Goal: Task Accomplishment & Management: Use online tool/utility

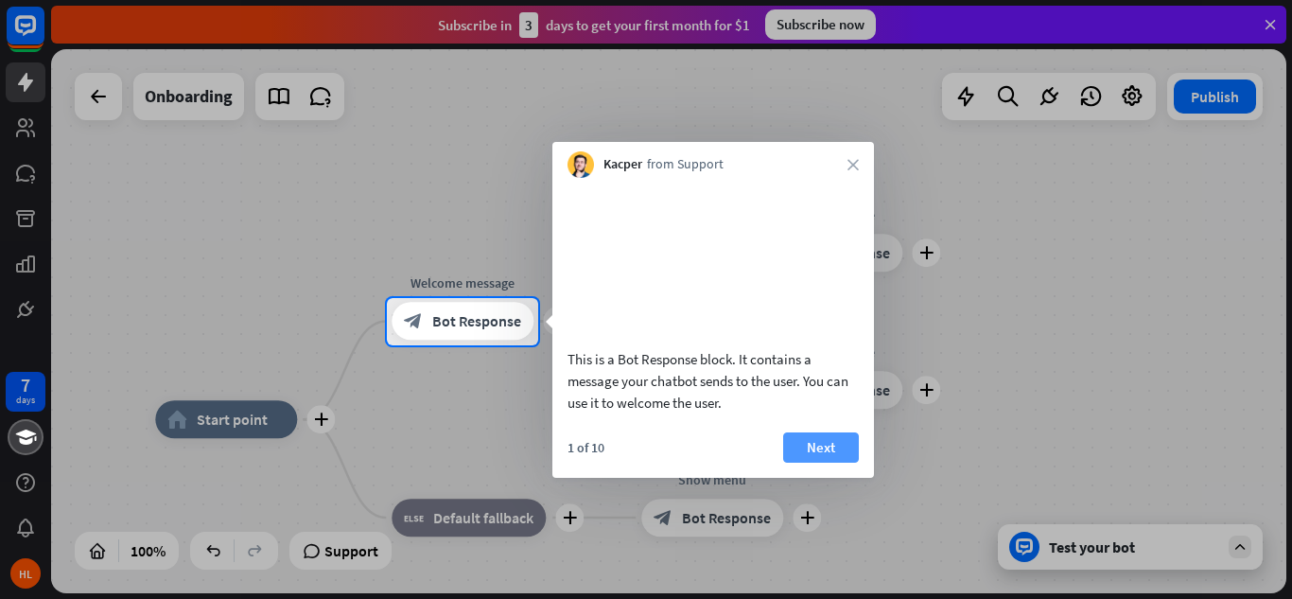
click at [821, 463] on button "Next" at bounding box center [821, 447] width 76 height 30
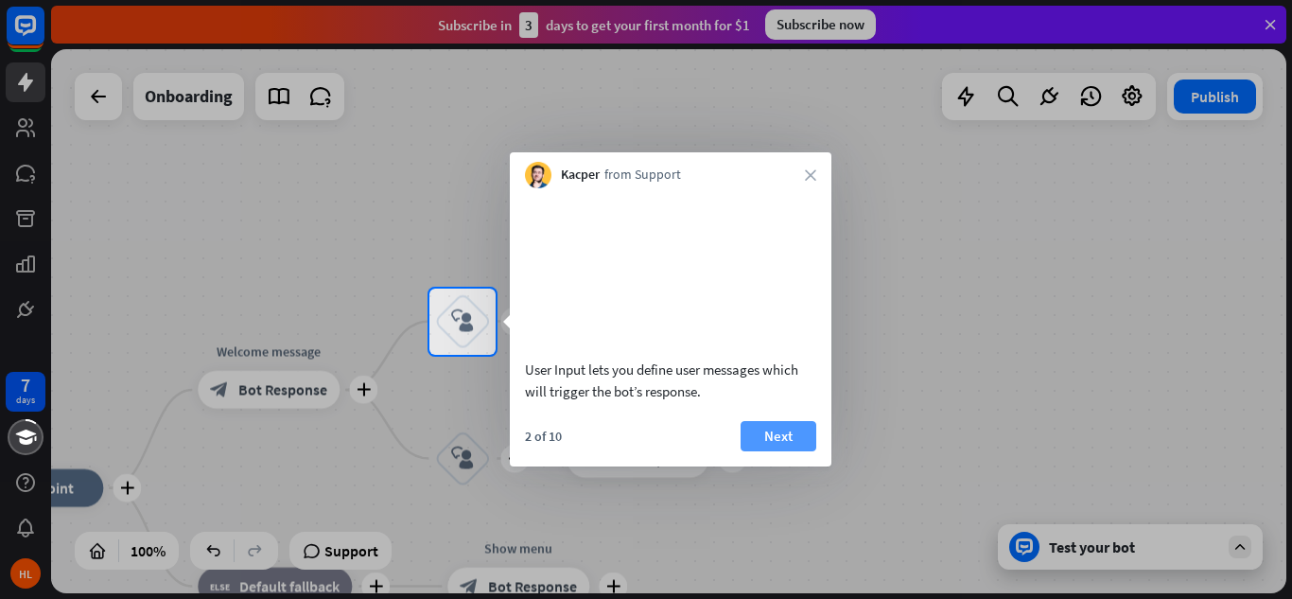
click at [783, 451] on button "Next" at bounding box center [779, 436] width 76 height 30
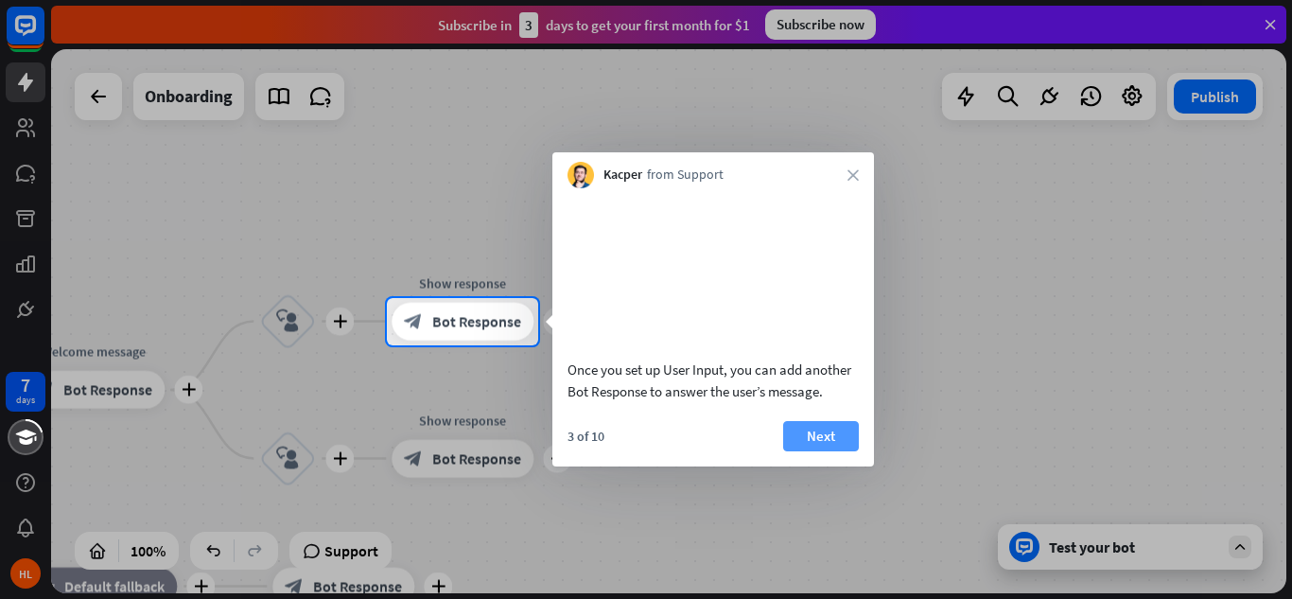
click at [813, 451] on button "Next" at bounding box center [821, 436] width 76 height 30
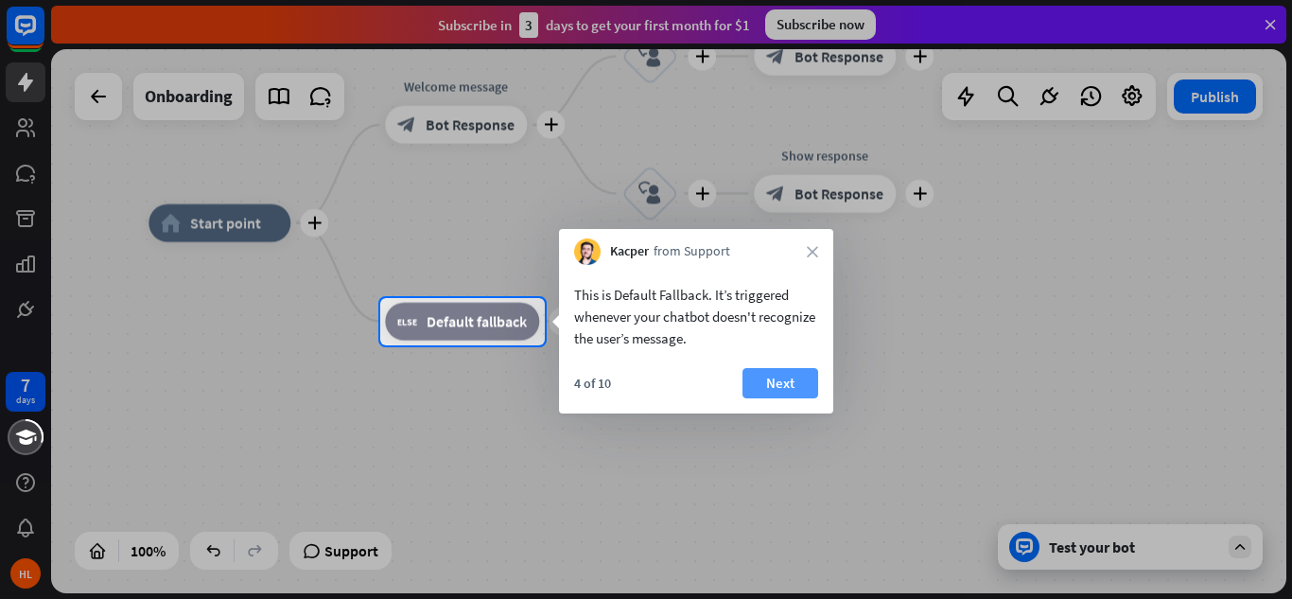
click at [780, 381] on button "Next" at bounding box center [781, 383] width 76 height 30
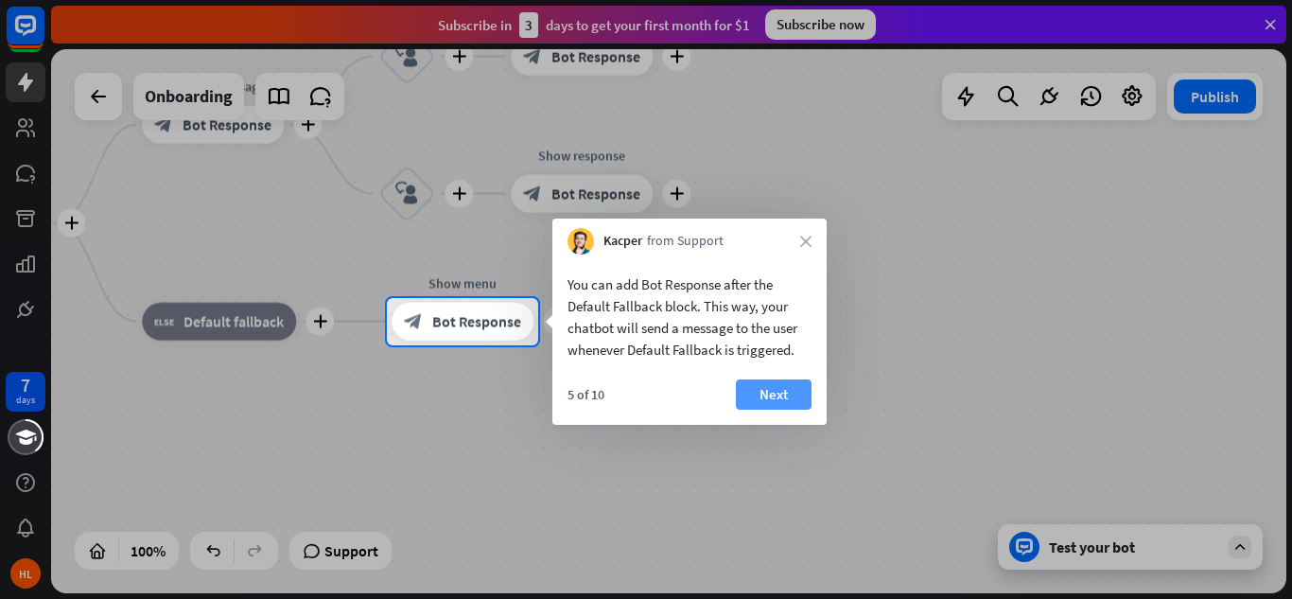
click at [764, 401] on button "Next" at bounding box center [774, 394] width 76 height 30
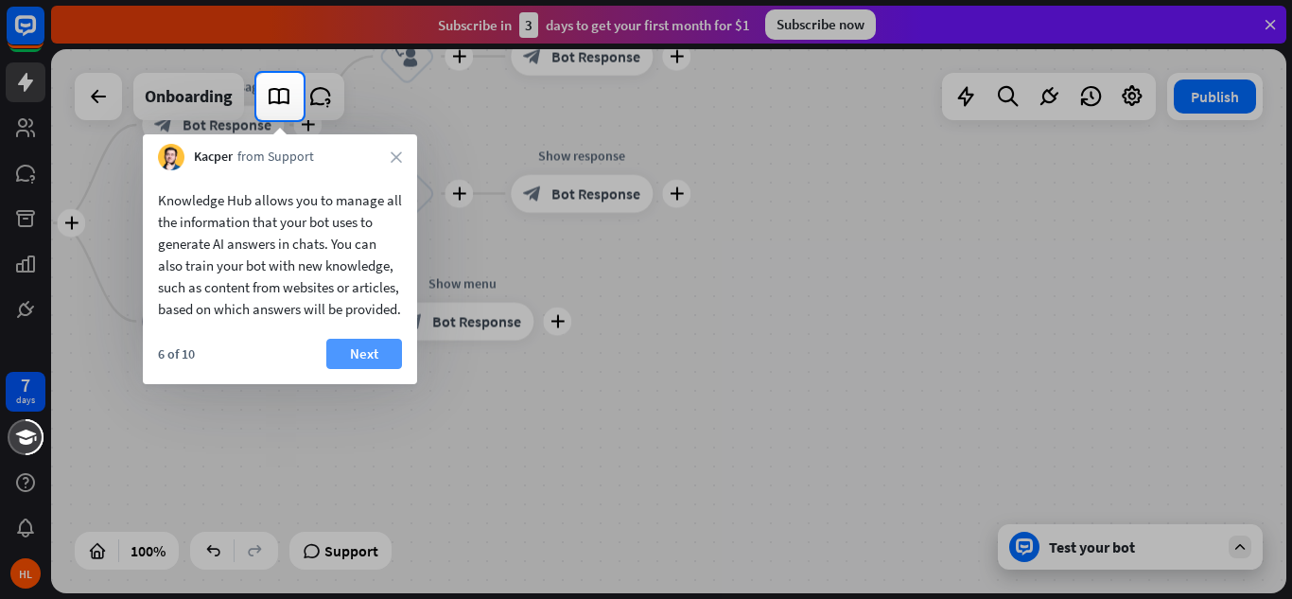
click at [344, 369] on button "Next" at bounding box center [364, 354] width 76 height 30
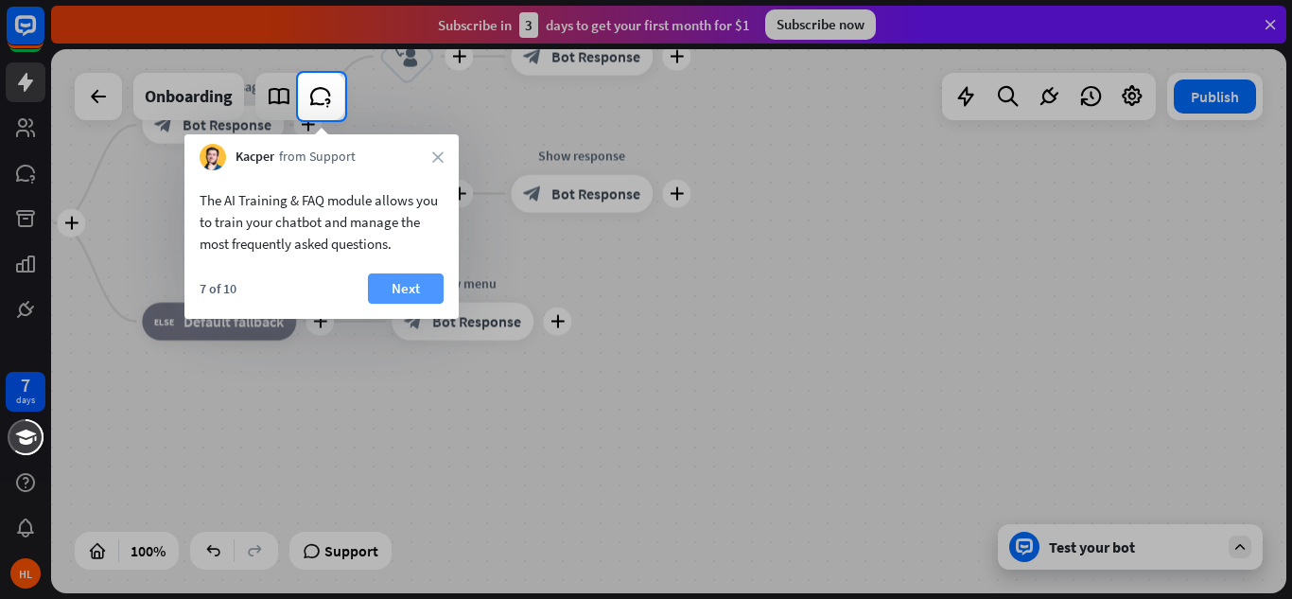
click at [405, 286] on button "Next" at bounding box center [406, 288] width 76 height 30
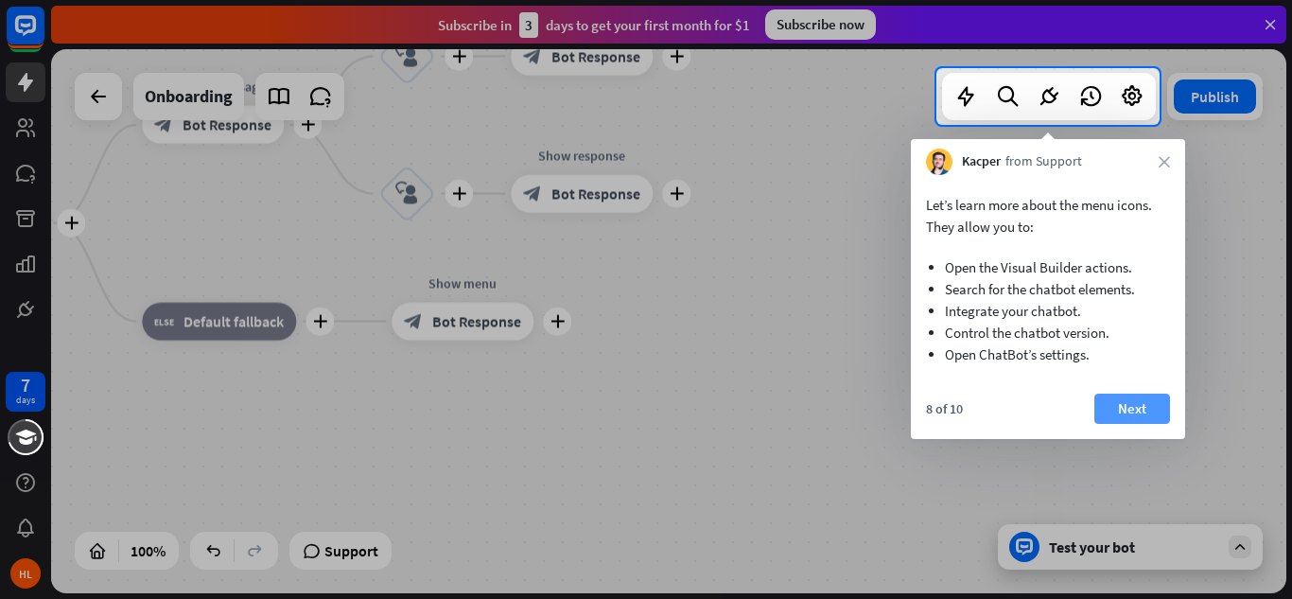
click at [1112, 411] on button "Next" at bounding box center [1133, 409] width 76 height 30
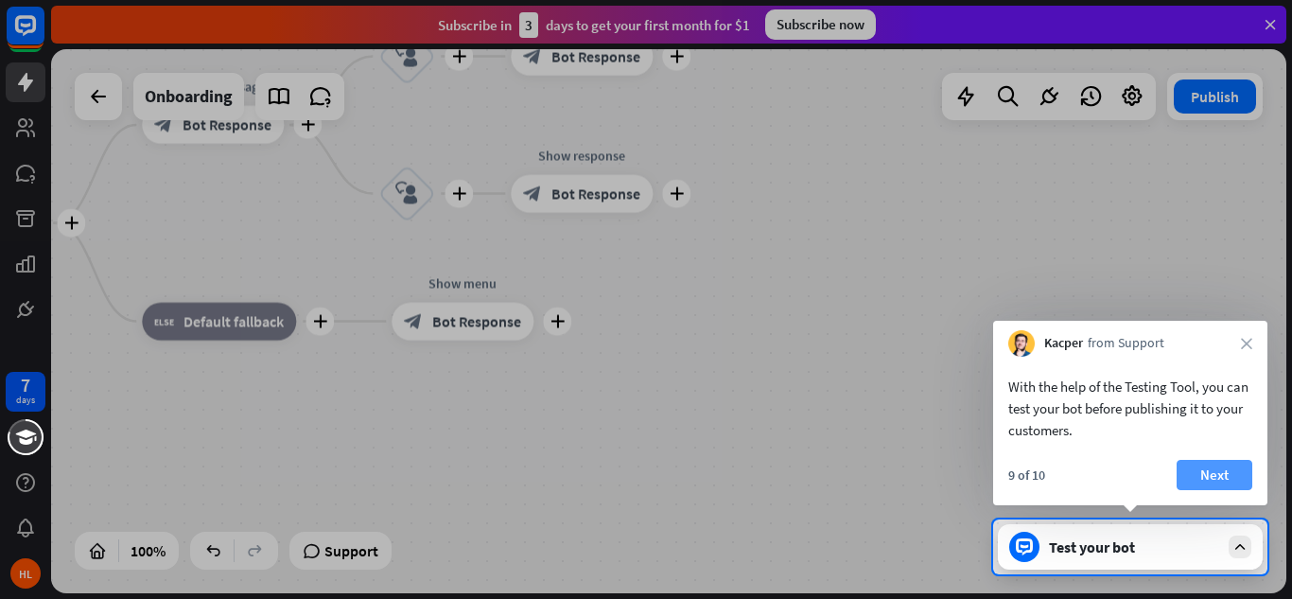
click at [1198, 462] on button "Next" at bounding box center [1215, 475] width 76 height 30
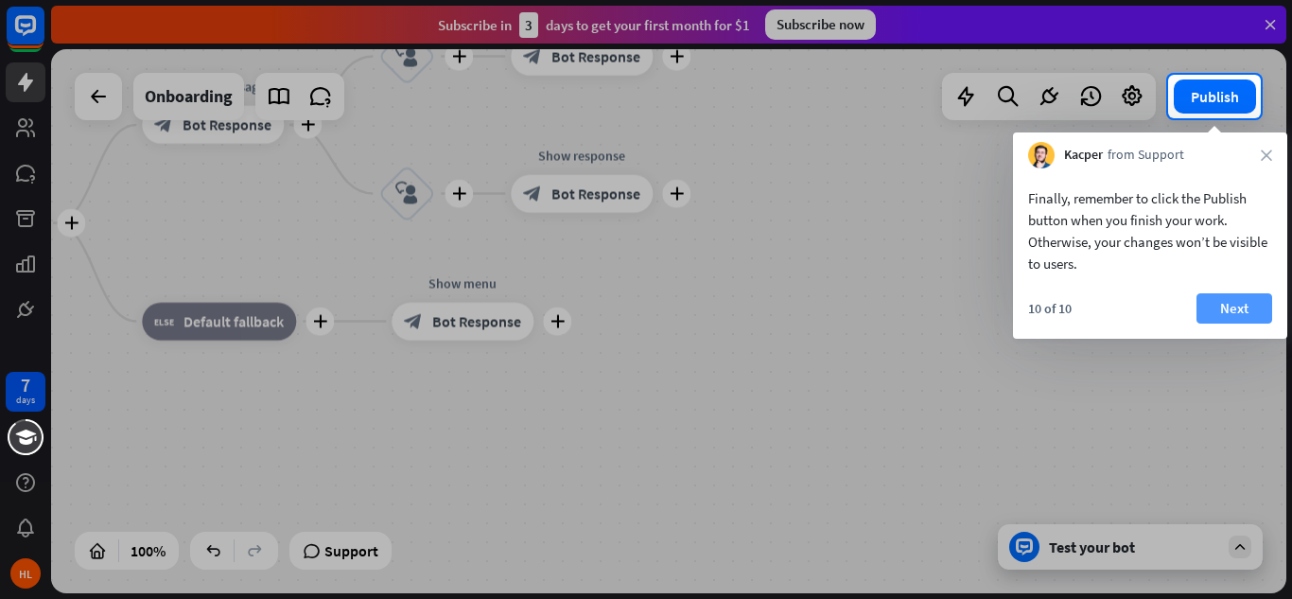
click at [1238, 311] on button "Next" at bounding box center [1235, 308] width 76 height 30
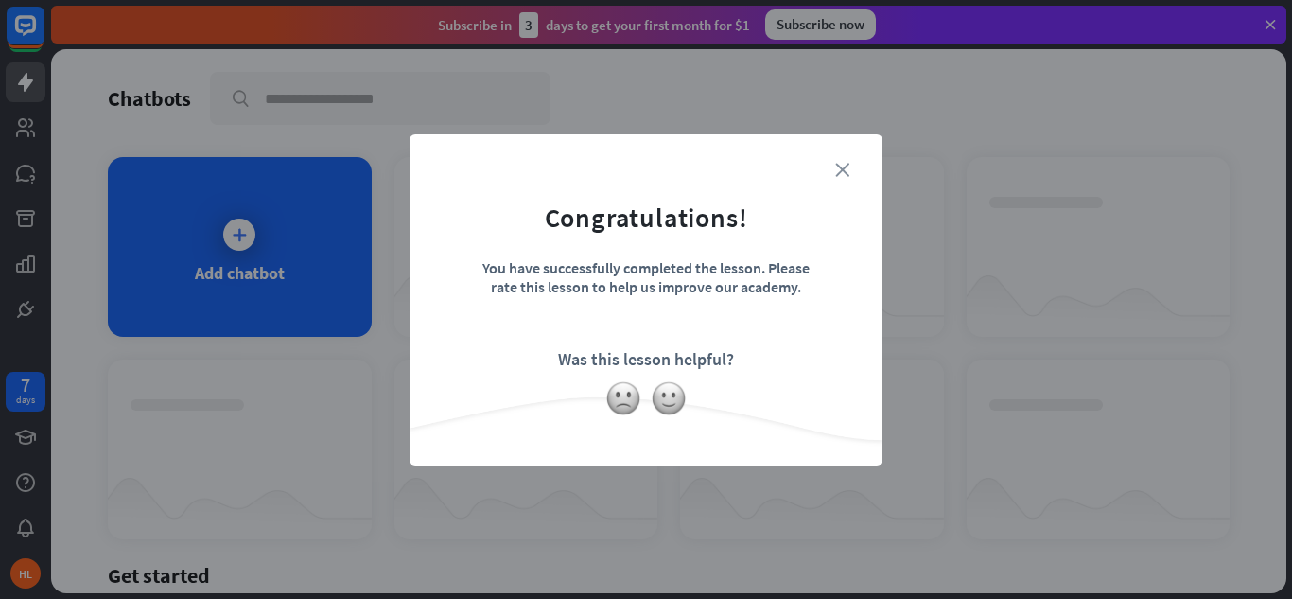
click at [844, 165] on icon "close" at bounding box center [842, 170] width 14 height 14
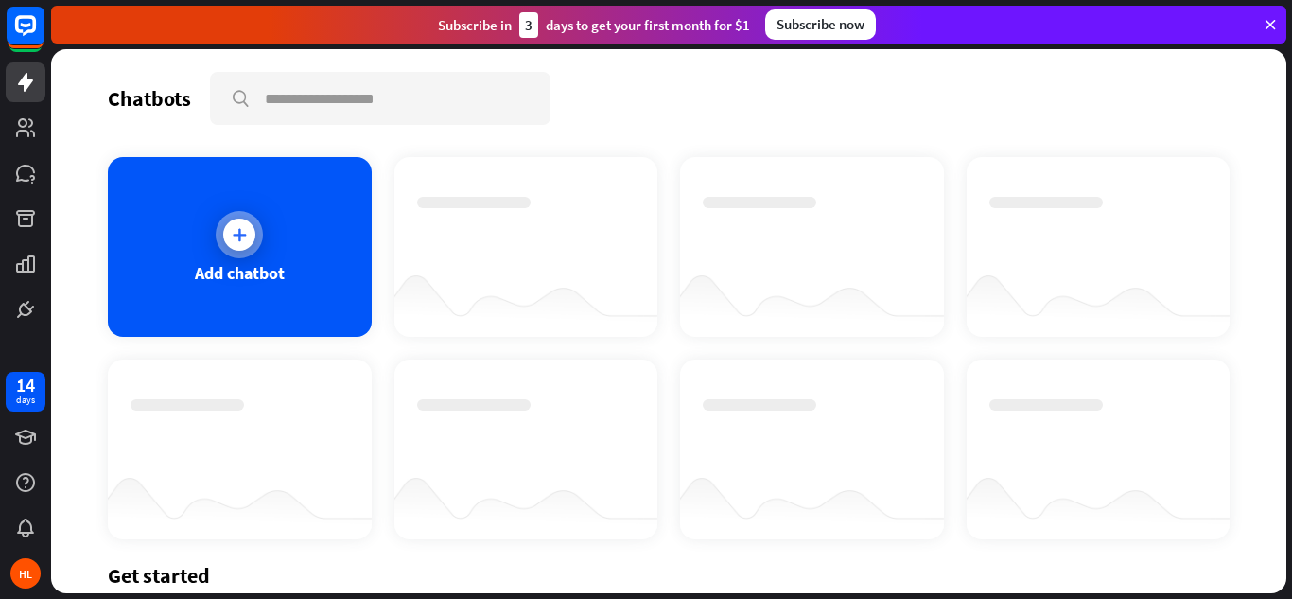
click at [283, 196] on div "Add chatbot" at bounding box center [240, 247] width 264 height 180
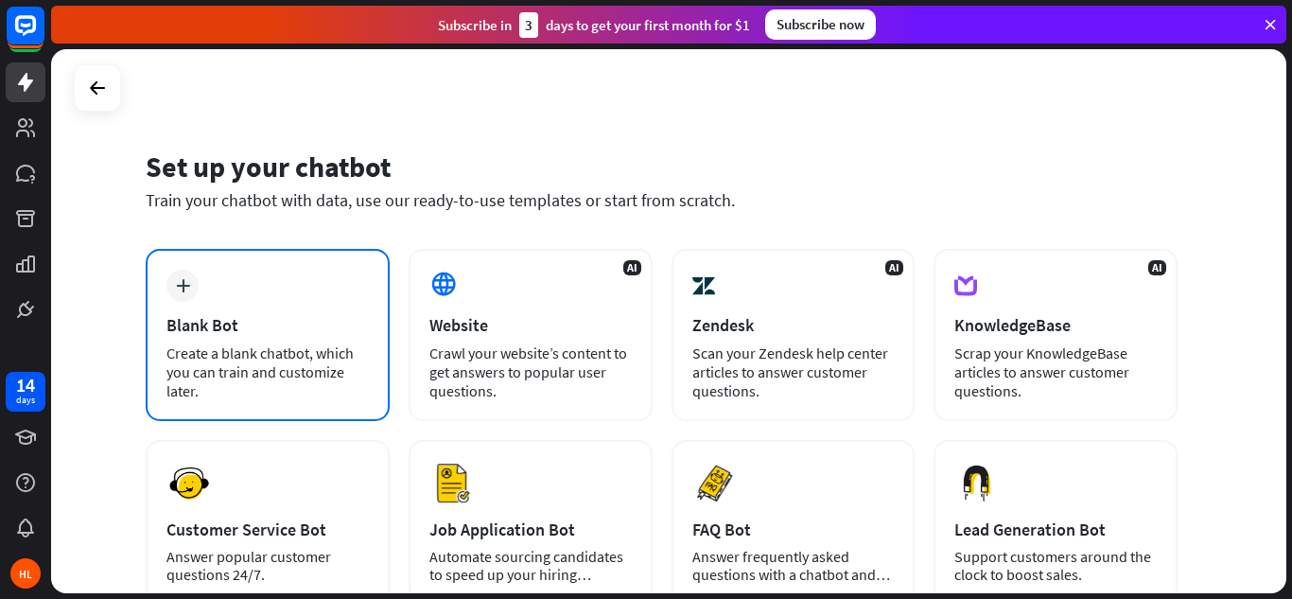
click at [218, 317] on div "Blank Bot" at bounding box center [268, 325] width 202 height 22
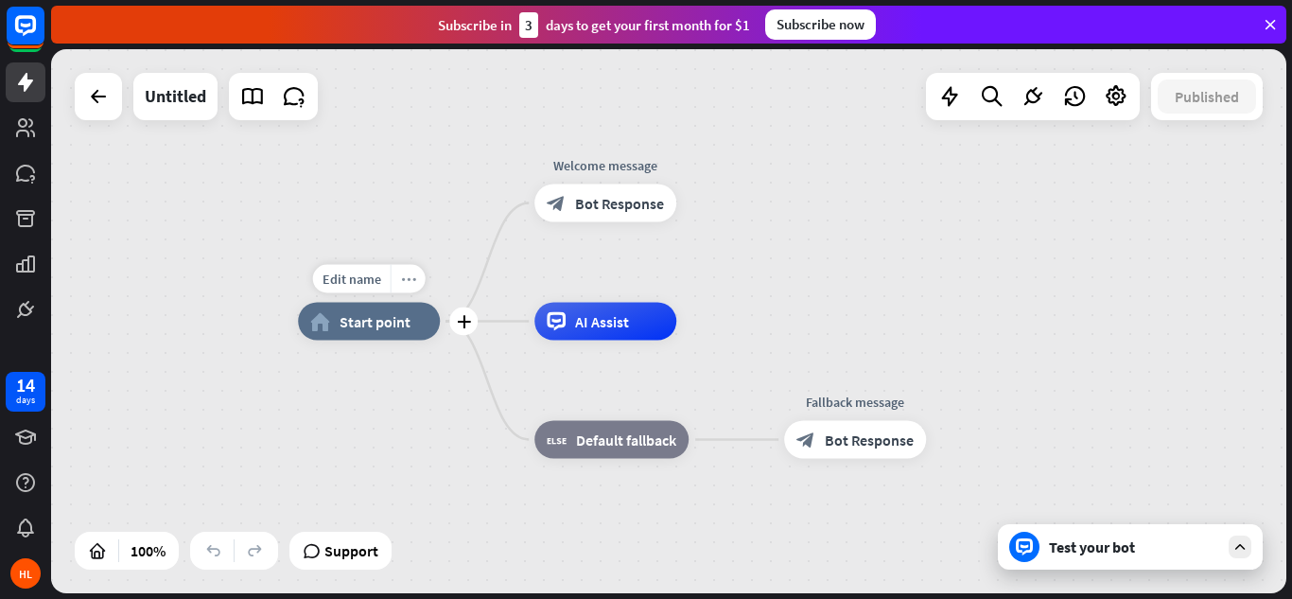
click at [404, 277] on icon "more_horiz" at bounding box center [408, 279] width 15 height 14
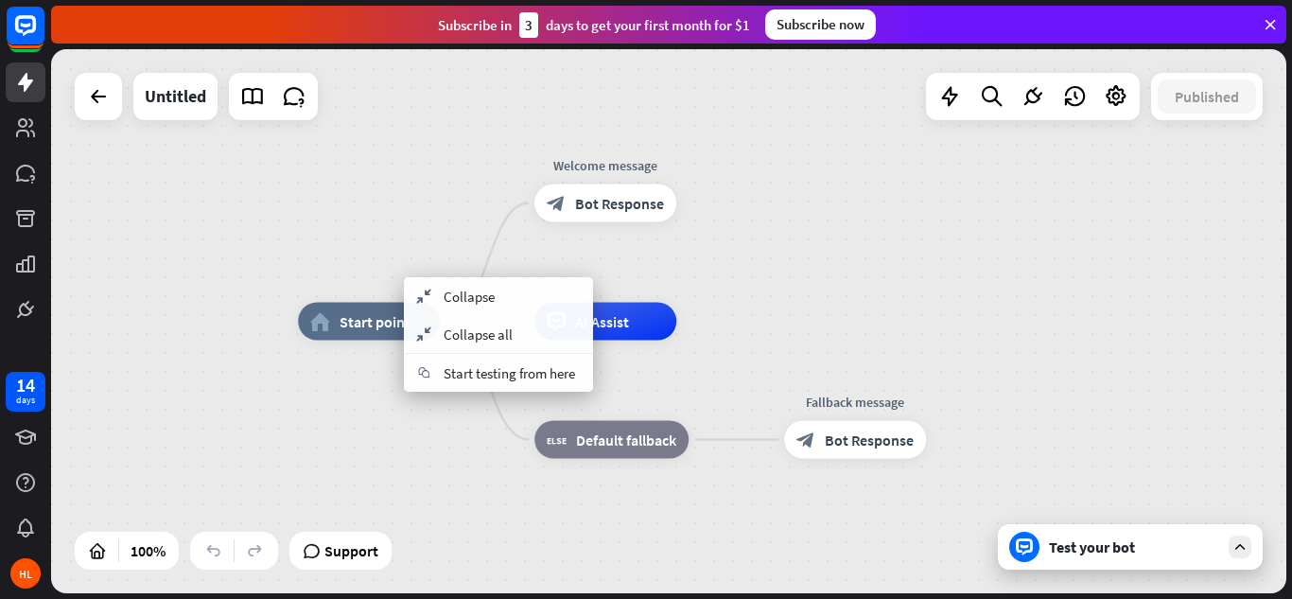
click at [346, 398] on div "home_2 Start point Welcome message block_bot_response Bot Response AI Assist bl…" at bounding box center [916, 594] width 1236 height 544
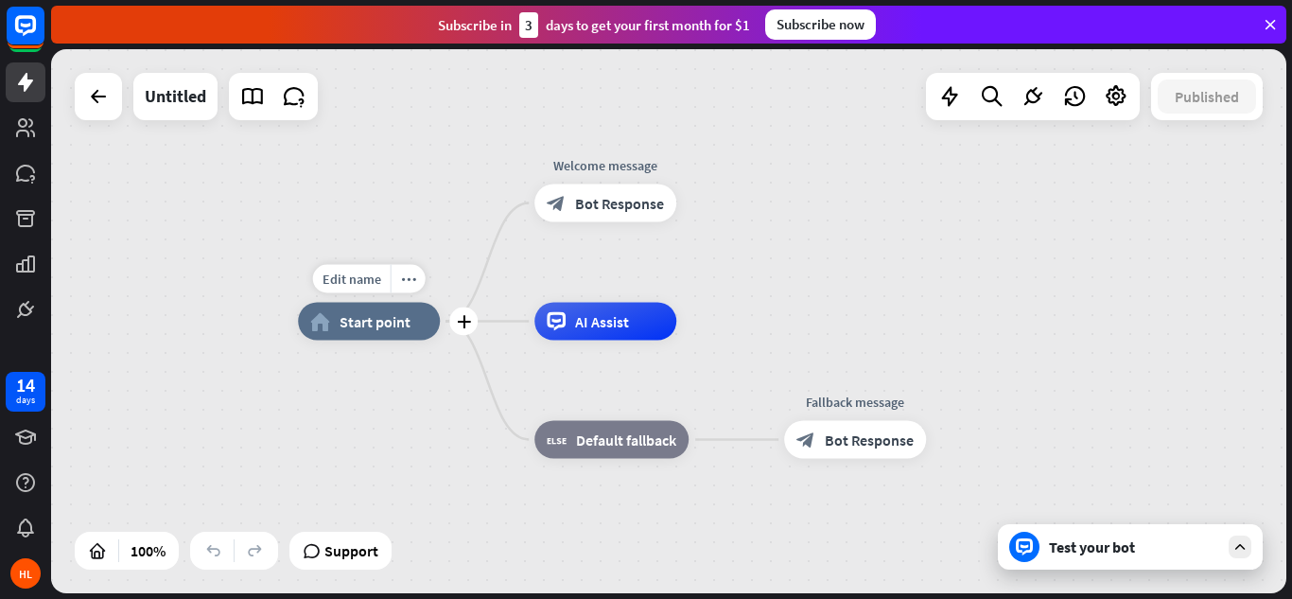
click at [381, 327] on span "Start point" at bounding box center [375, 321] width 71 height 19
click at [334, 172] on div "home_2 Start point Welcome message block_bot_response Bot Response AI Assist bl…" at bounding box center [669, 321] width 1236 height 544
